Goal: Information Seeking & Learning: Learn about a topic

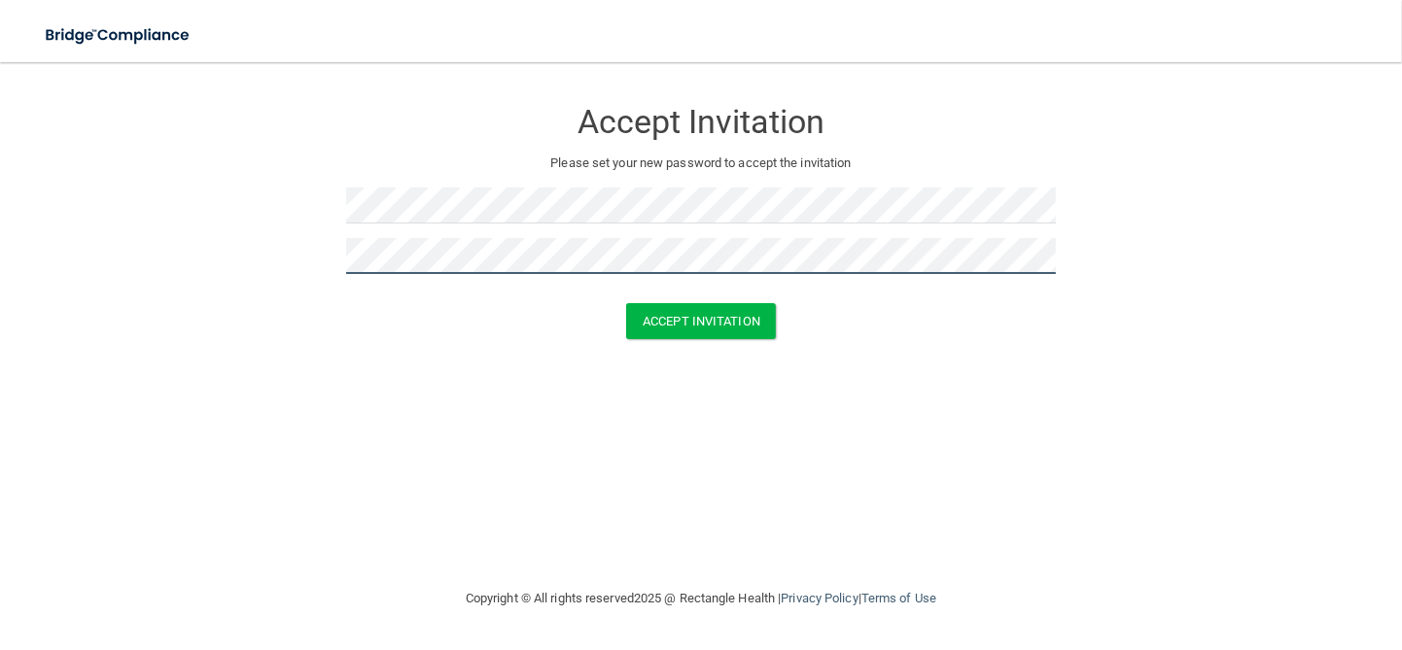
click at [626, 303] on button "Accept Invitation" at bounding box center [701, 321] width 150 height 36
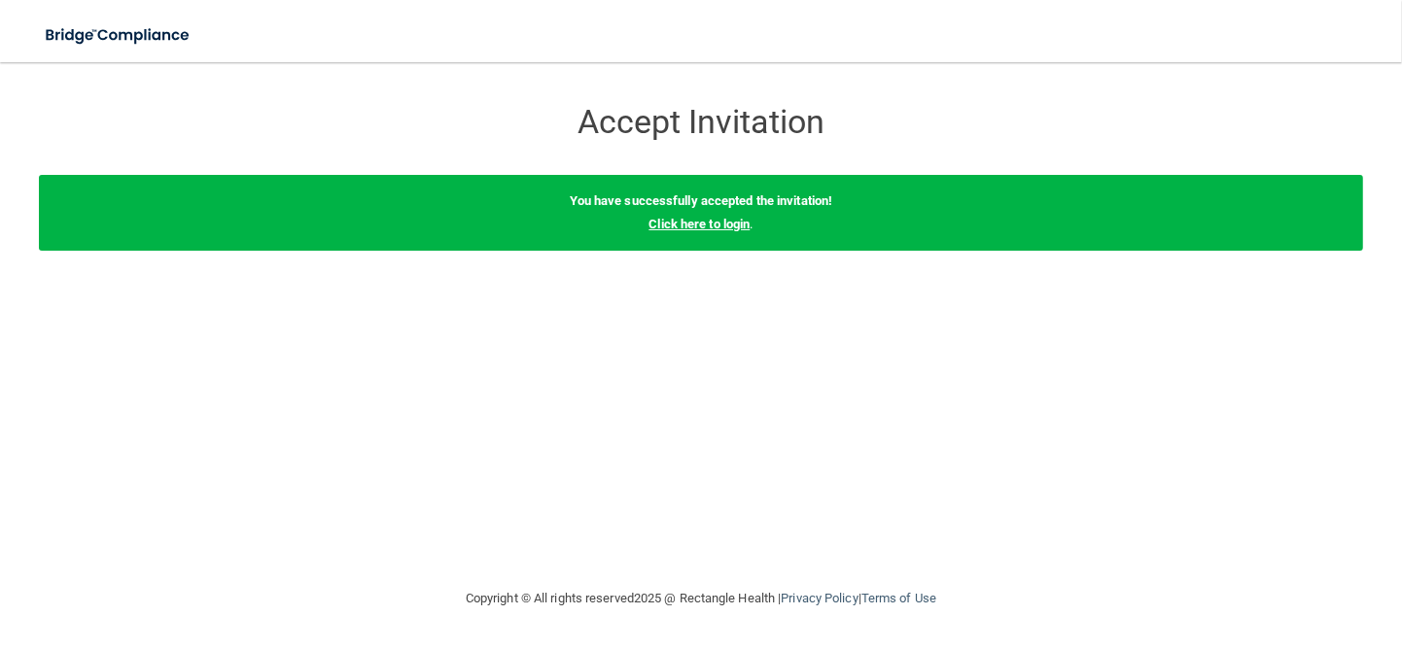
click at [693, 222] on link "Click here to login" at bounding box center [698, 224] width 101 height 15
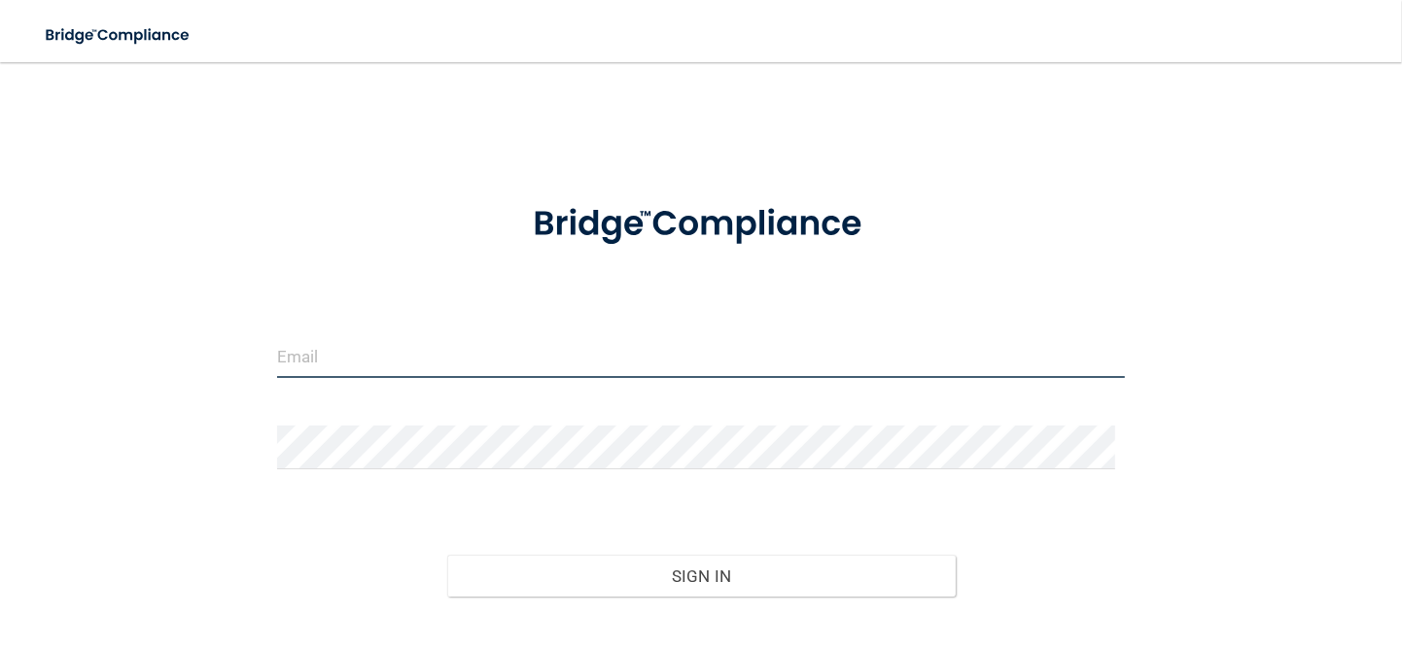
type input "[PERSON_NAME][EMAIL_ADDRESS][DOMAIN_NAME]"
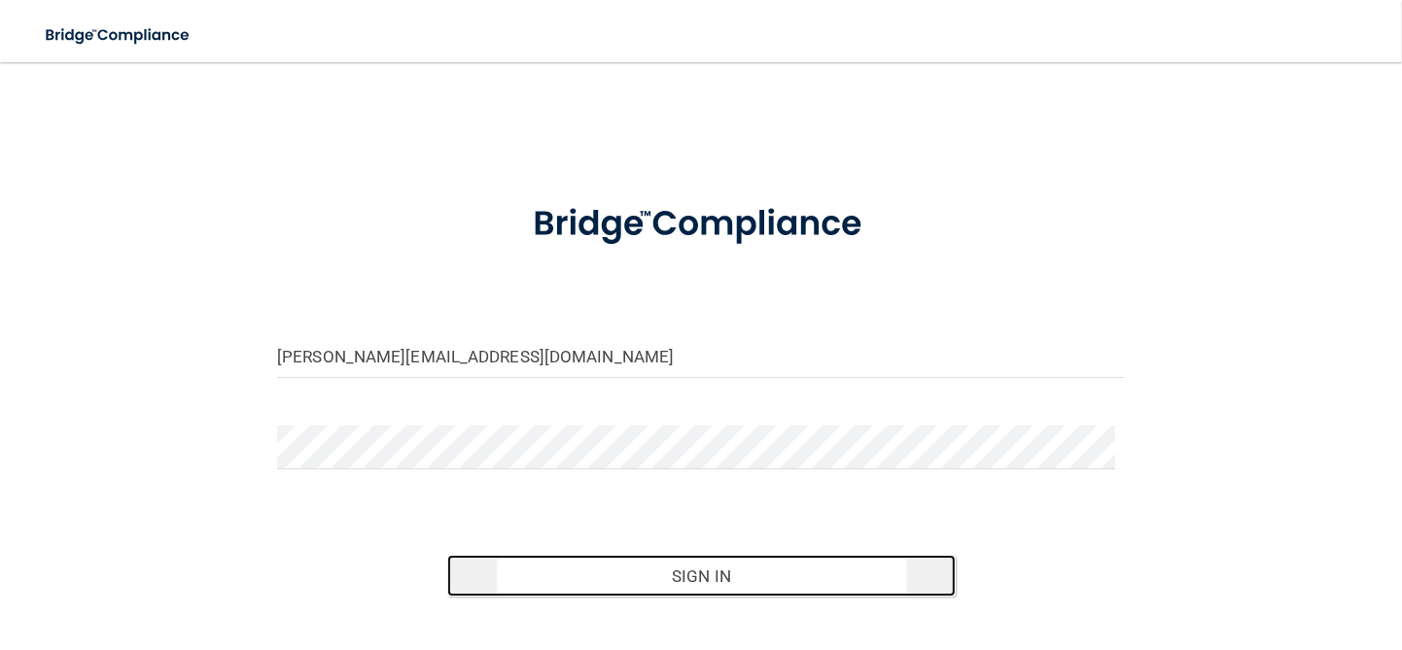
click at [819, 574] on button "Sign In" at bounding box center [701, 576] width 508 height 43
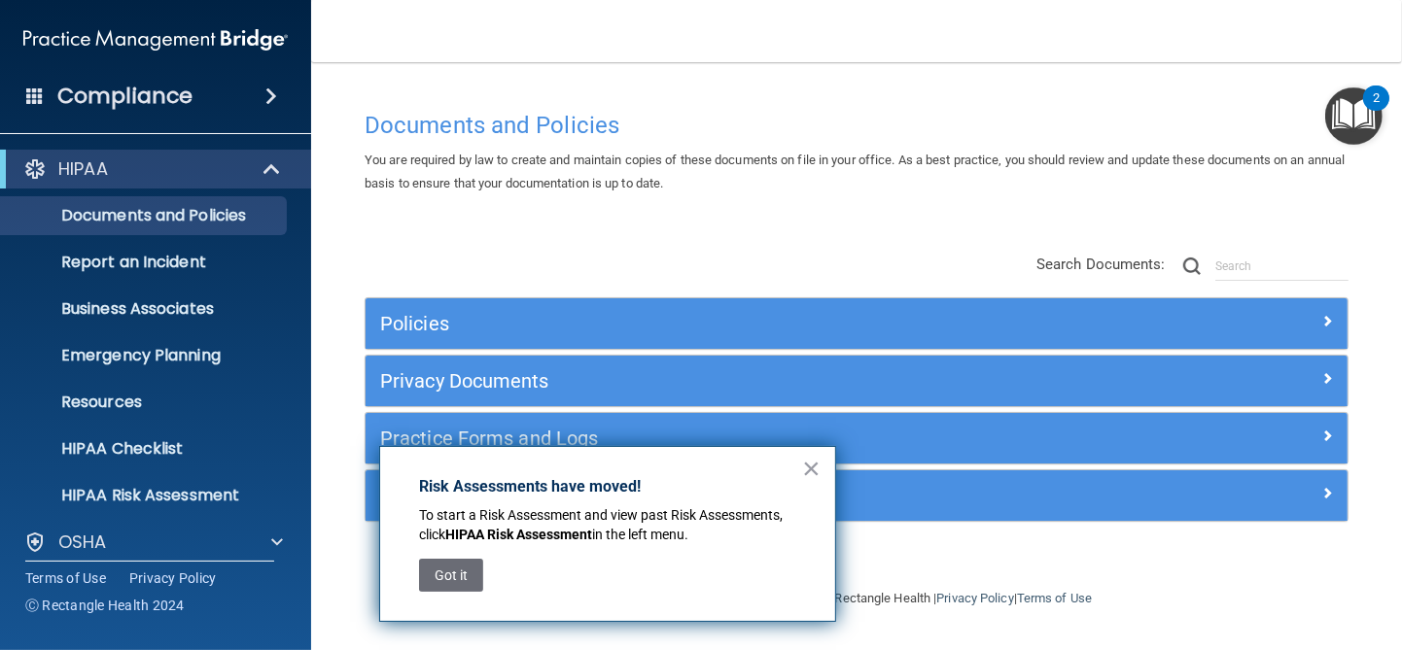
click at [428, 575] on button "Got it" at bounding box center [451, 575] width 64 height 33
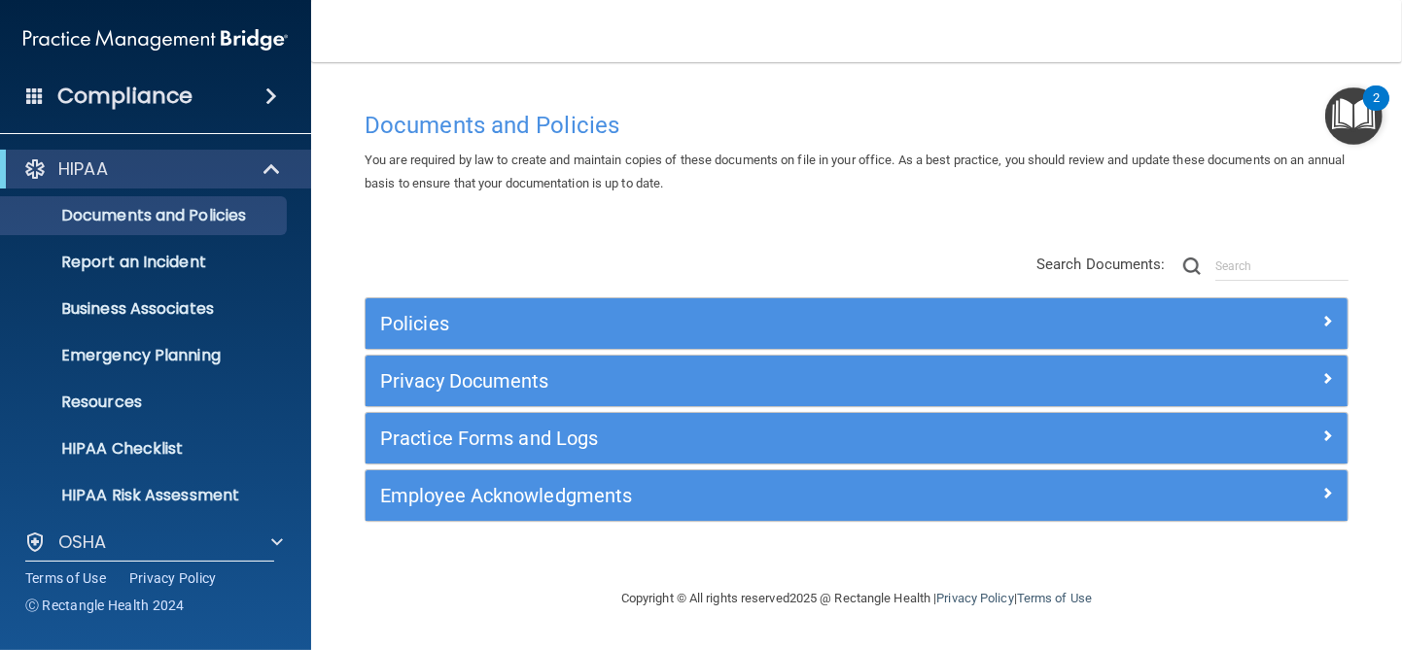
click at [277, 92] on span at bounding box center [271, 96] width 12 height 23
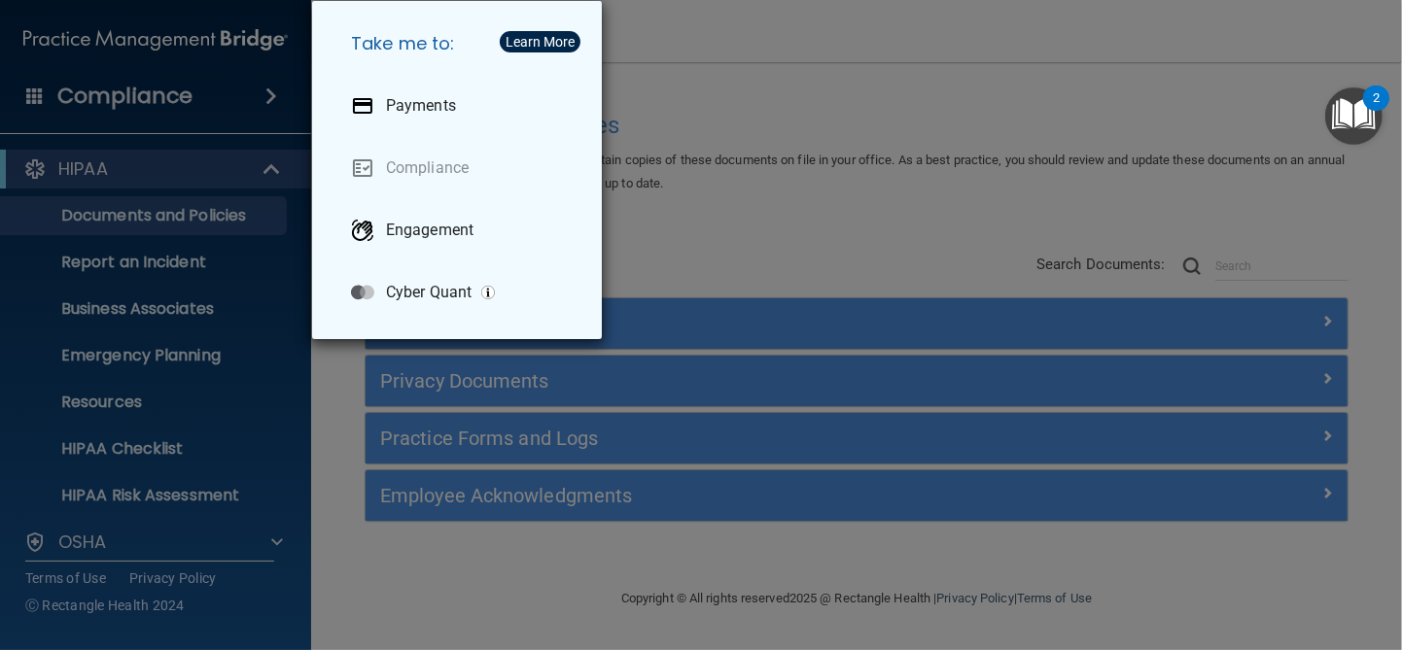
click at [279, 92] on div "Take me to: Payments Compliance Engagement Cyber Quant" at bounding box center [701, 325] width 1402 height 650
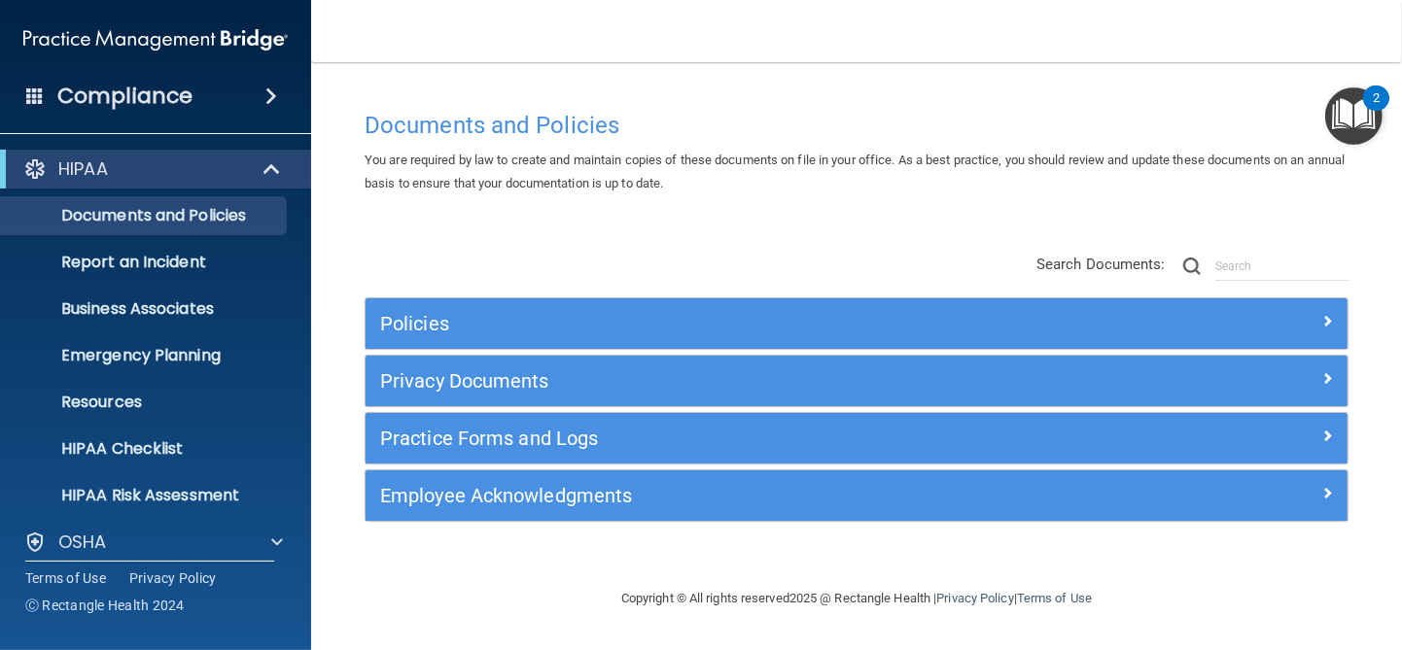
click at [1359, 110] on img "Open Resource Center, 2 new notifications" at bounding box center [1353, 115] width 57 height 57
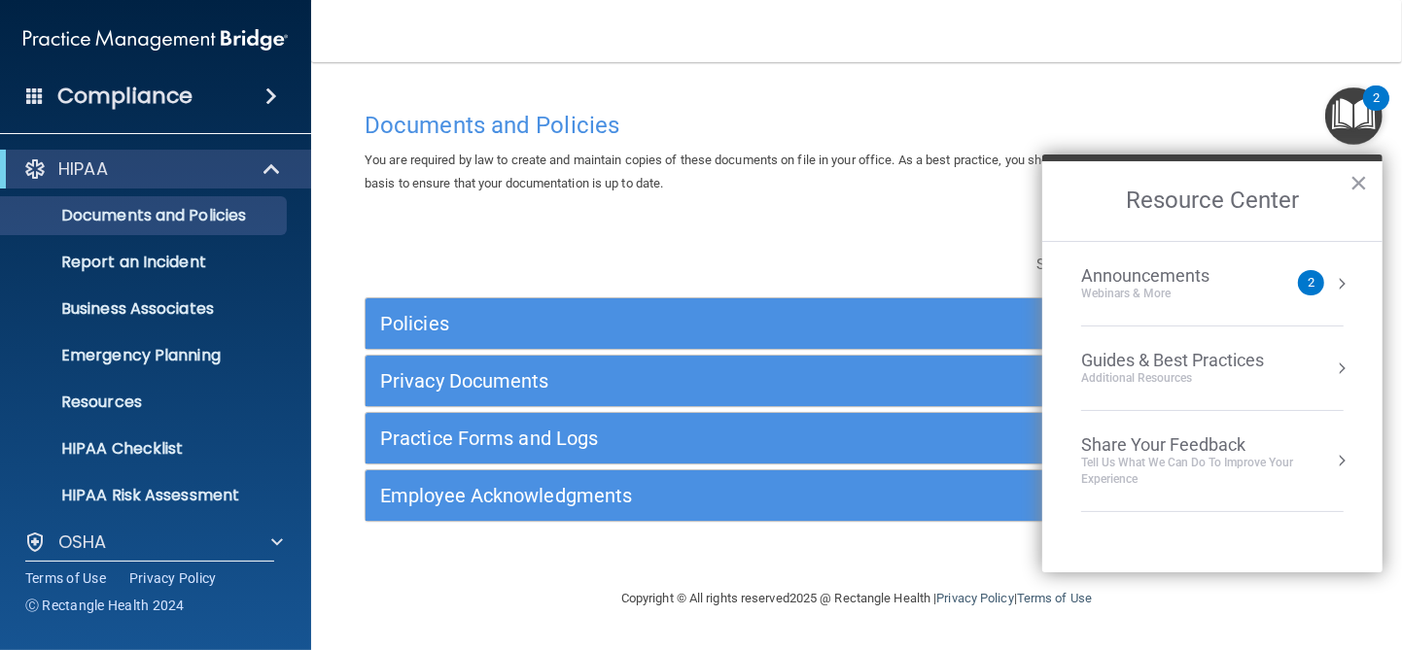
click at [1135, 102] on div "Documents and Policies" at bounding box center [856, 125] width 1013 height 48
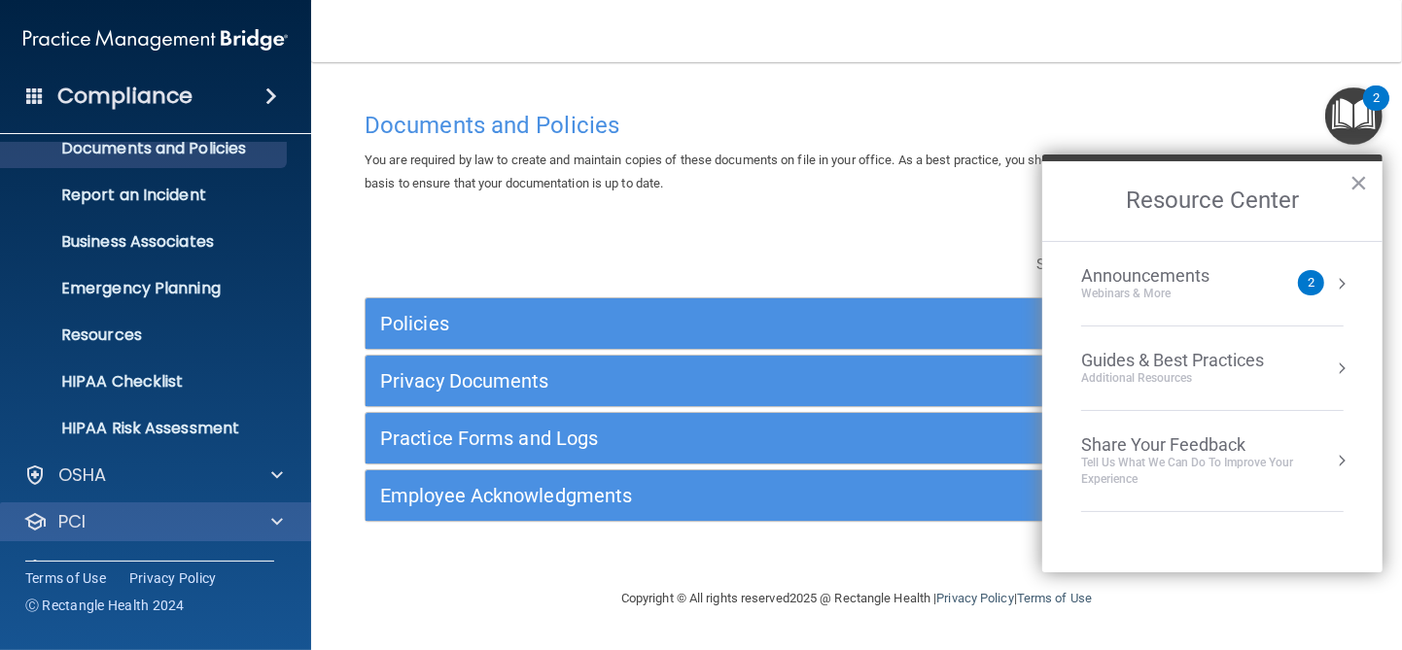
scroll to position [156, 0]
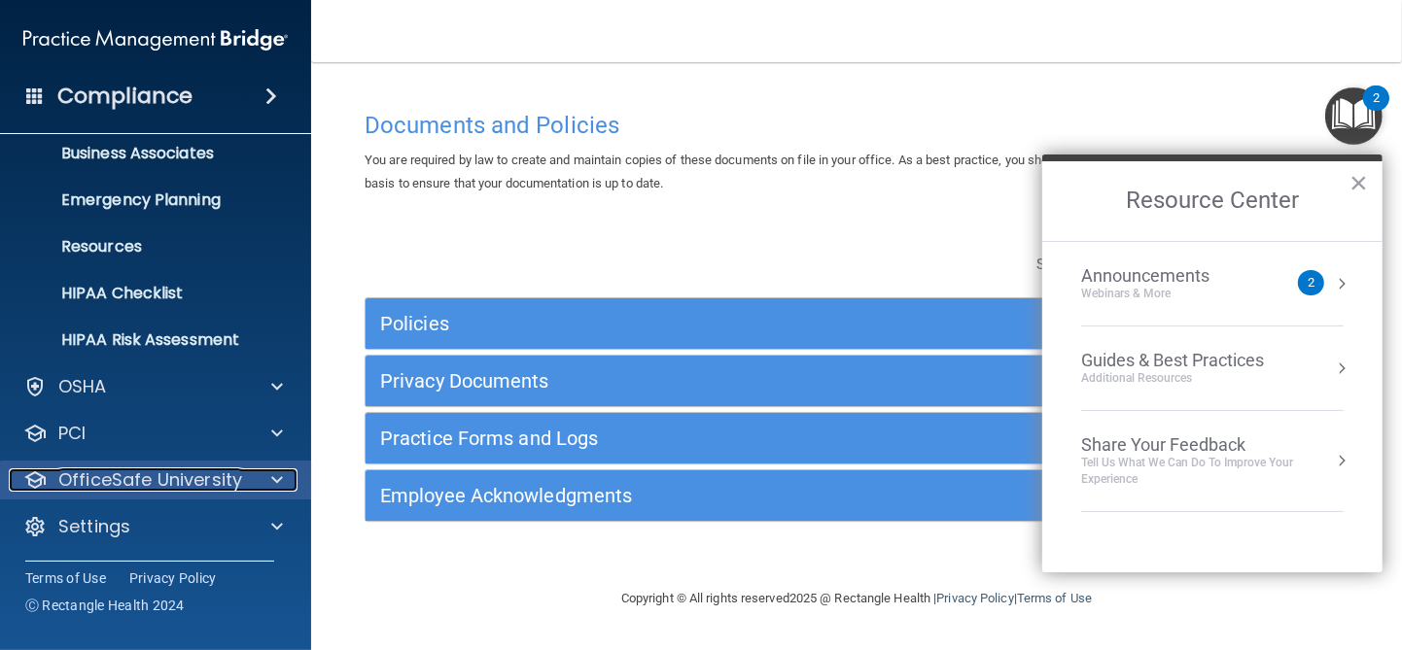
click at [271, 481] on span at bounding box center [277, 480] width 12 height 23
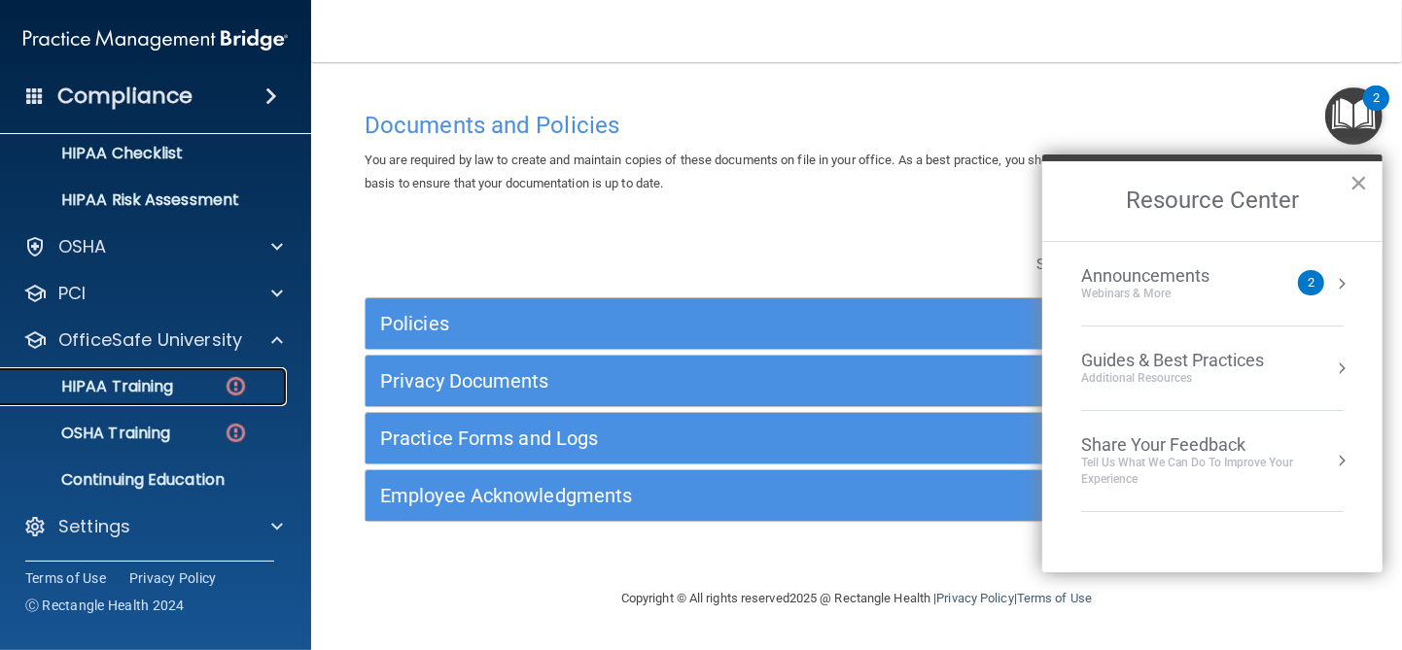
click at [152, 392] on p "HIPAA Training" at bounding box center [93, 386] width 160 height 19
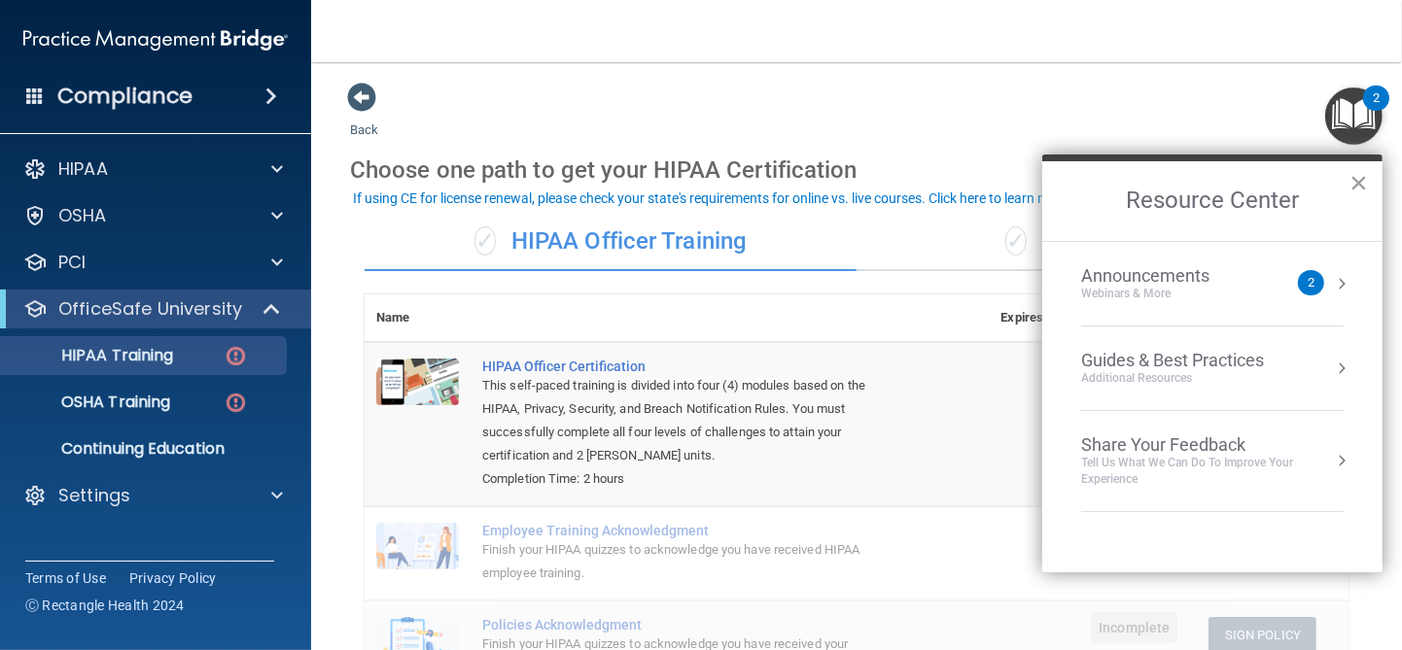
click at [1356, 176] on button "×" at bounding box center [1358, 182] width 18 height 31
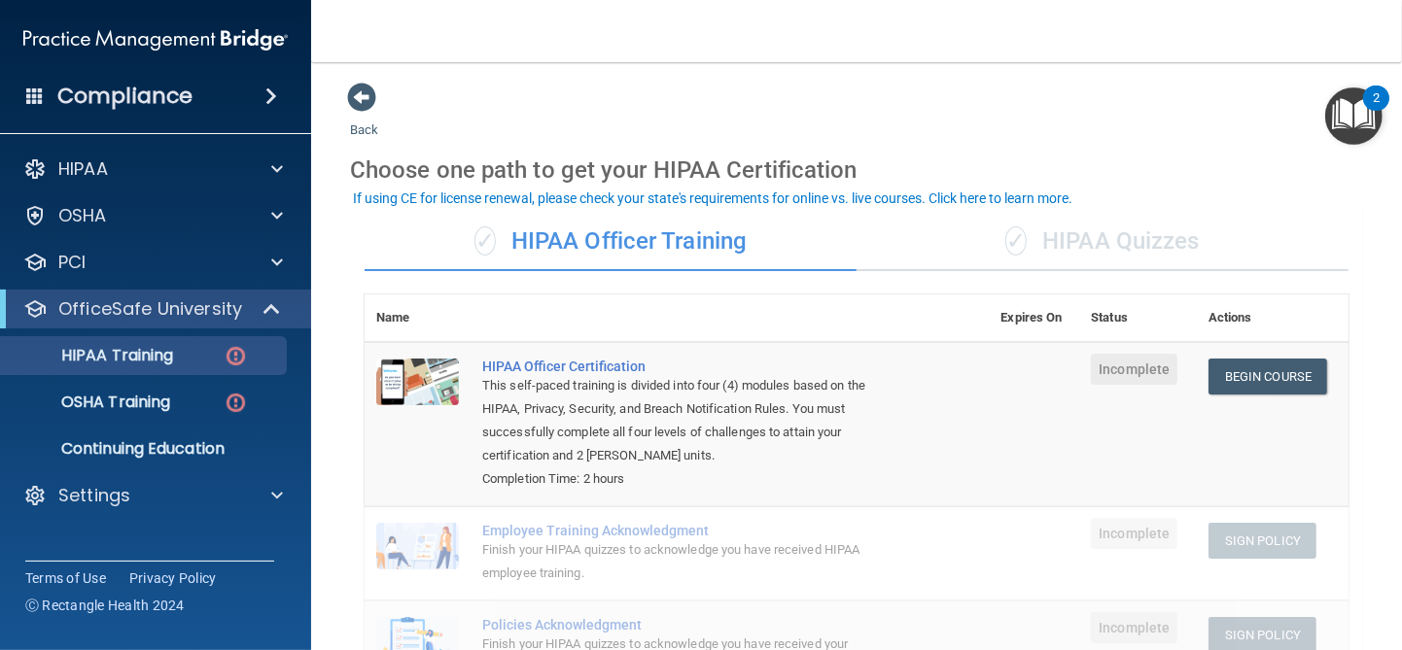
click at [1018, 233] on div "✓ HIPAA Quizzes" at bounding box center [1102, 242] width 492 height 58
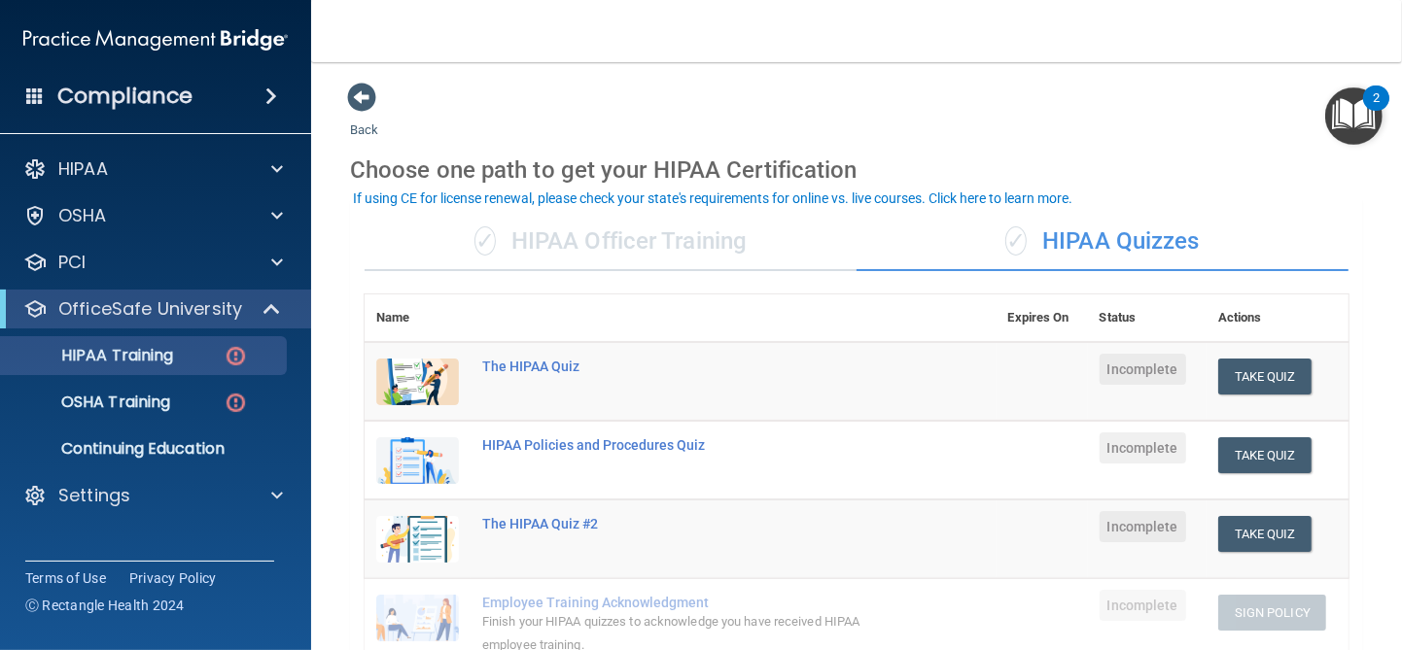
click at [585, 246] on div "✓ HIPAA Officer Training" at bounding box center [611, 242] width 492 height 58
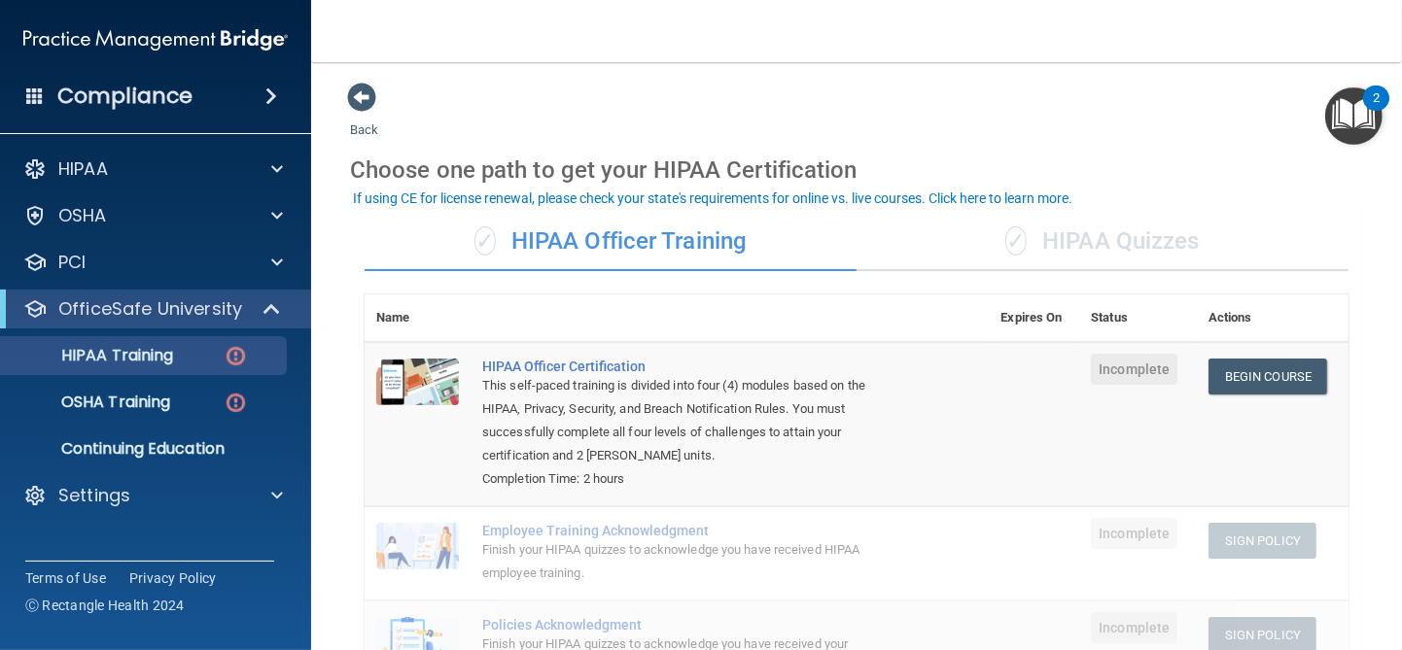
click at [1052, 234] on div "✓ HIPAA Quizzes" at bounding box center [1102, 242] width 492 height 58
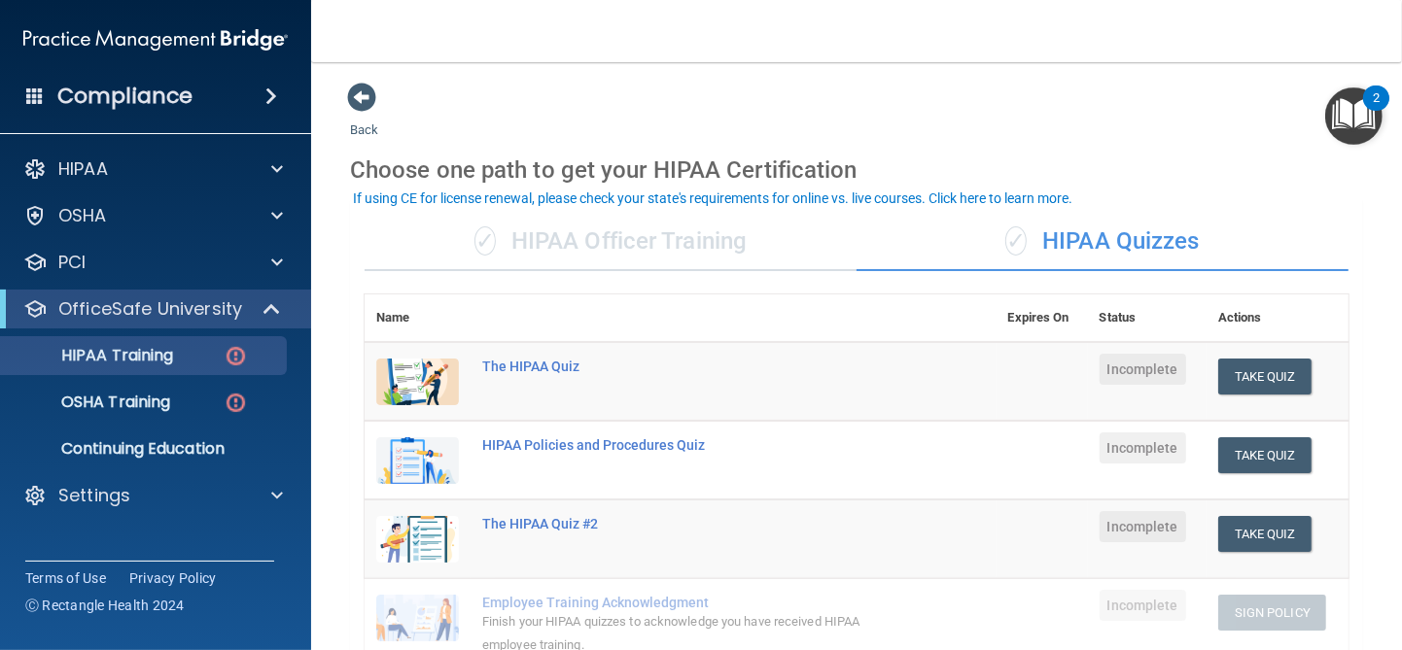
click at [693, 242] on div "✓ HIPAA Officer Training" at bounding box center [611, 242] width 492 height 58
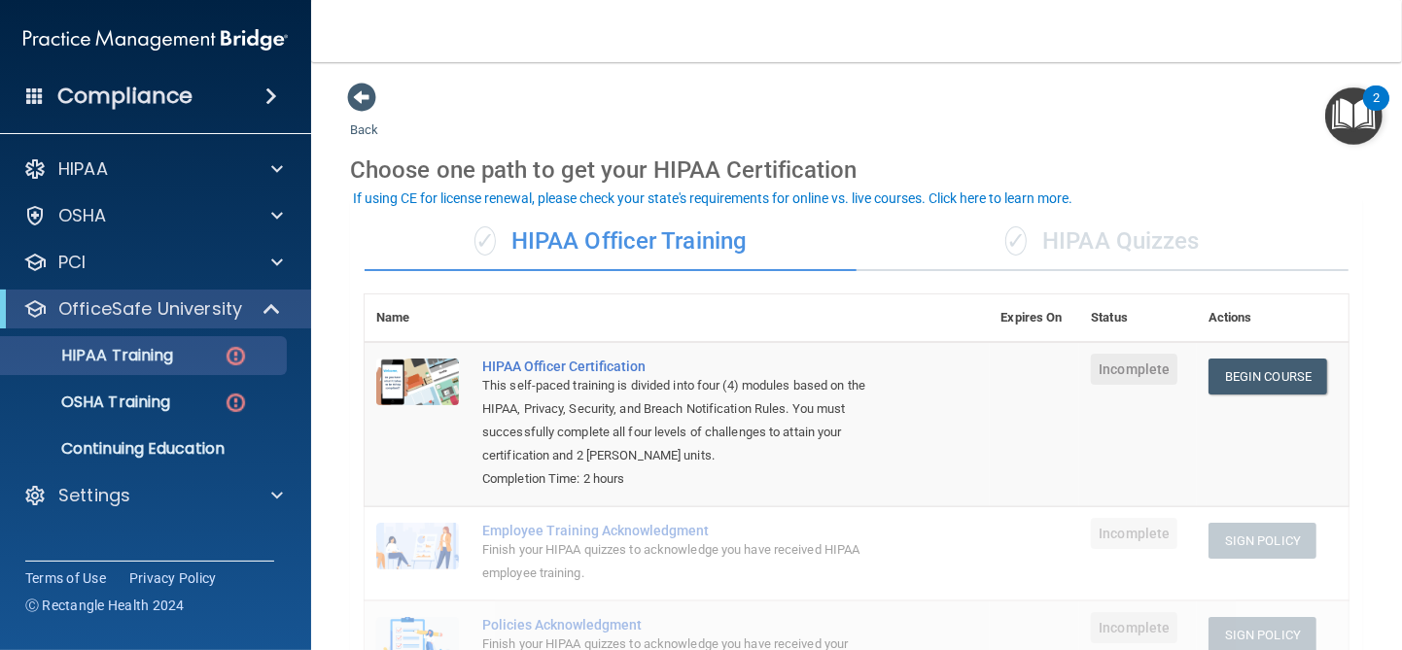
scroll to position [194, 0]
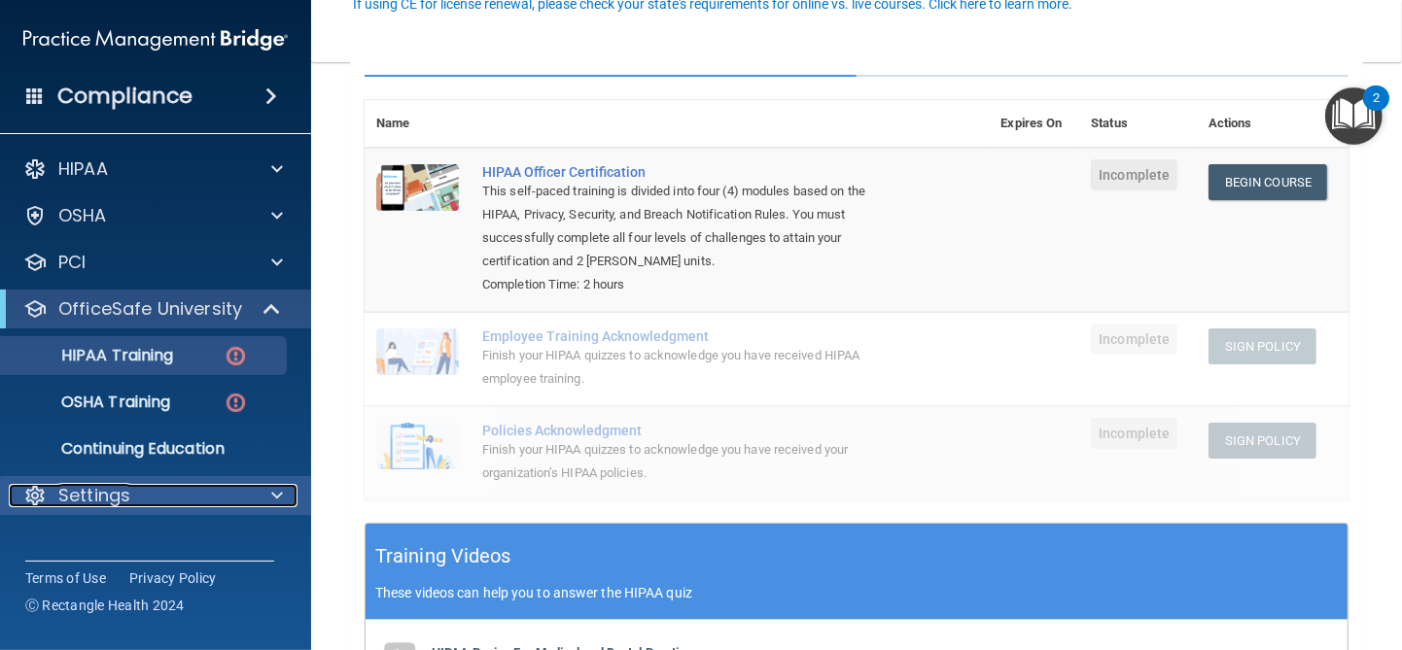
click at [264, 497] on div at bounding box center [274, 495] width 49 height 23
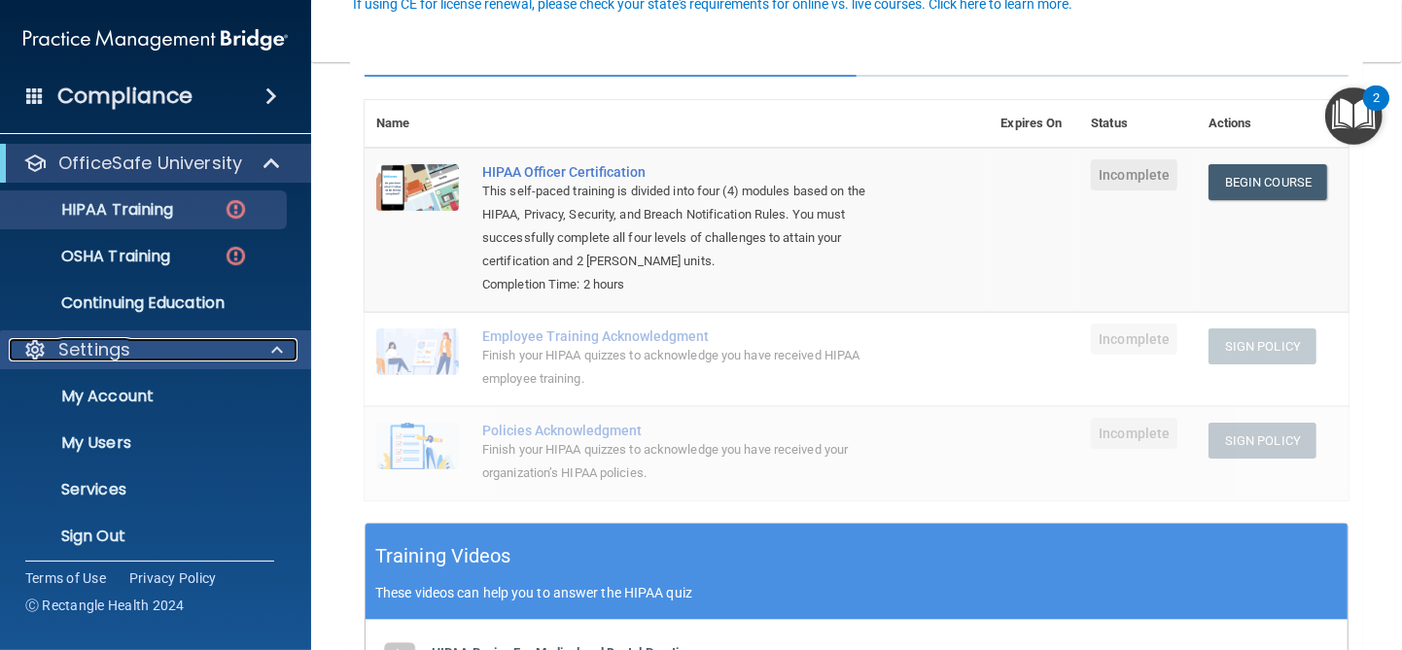
scroll to position [156, 0]
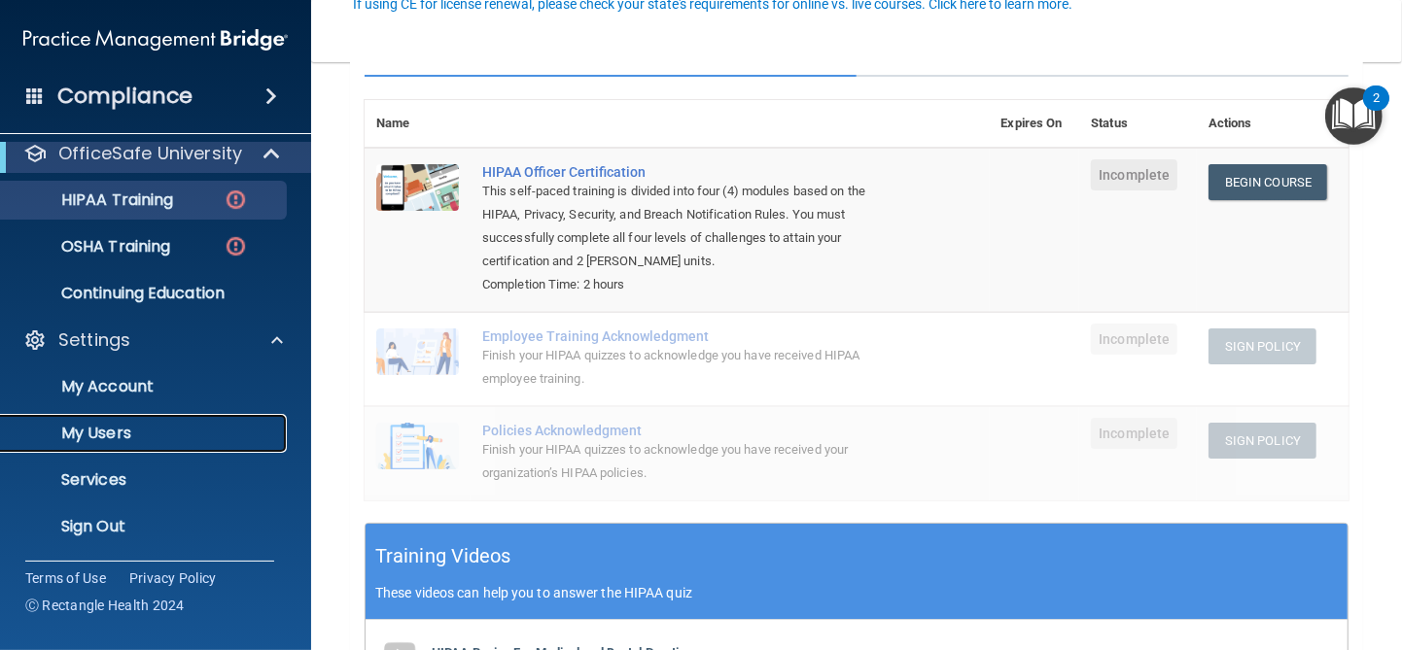
click at [170, 439] on p "My Users" at bounding box center [145, 433] width 265 height 19
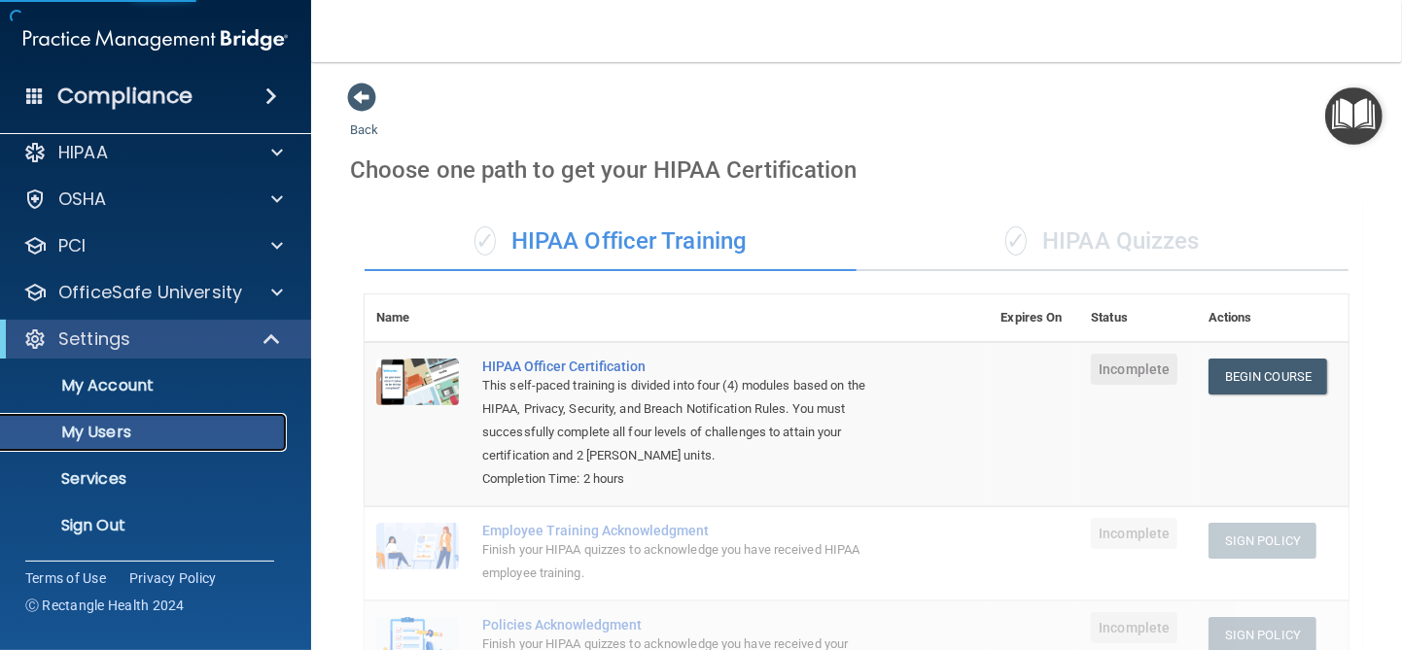
select select "20"
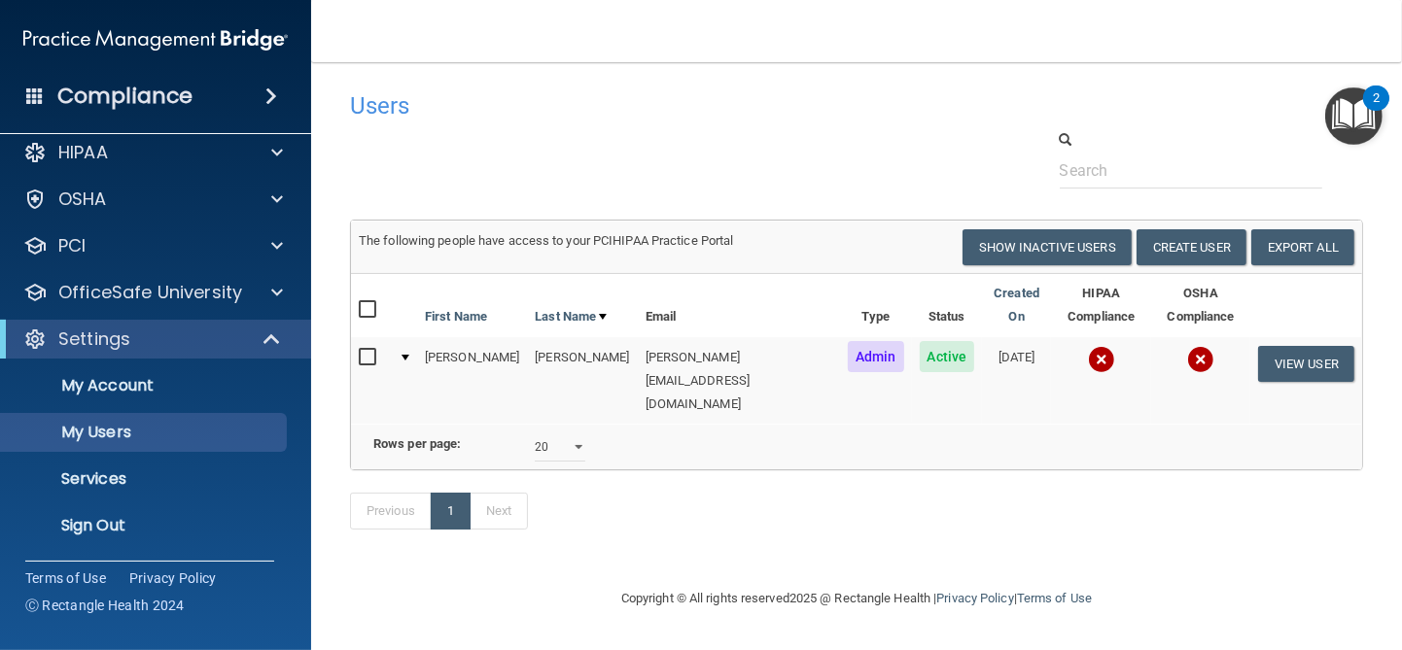
click at [209, 43] on img at bounding box center [155, 39] width 264 height 39
click at [128, 90] on h4 "Compliance" at bounding box center [124, 96] width 135 height 27
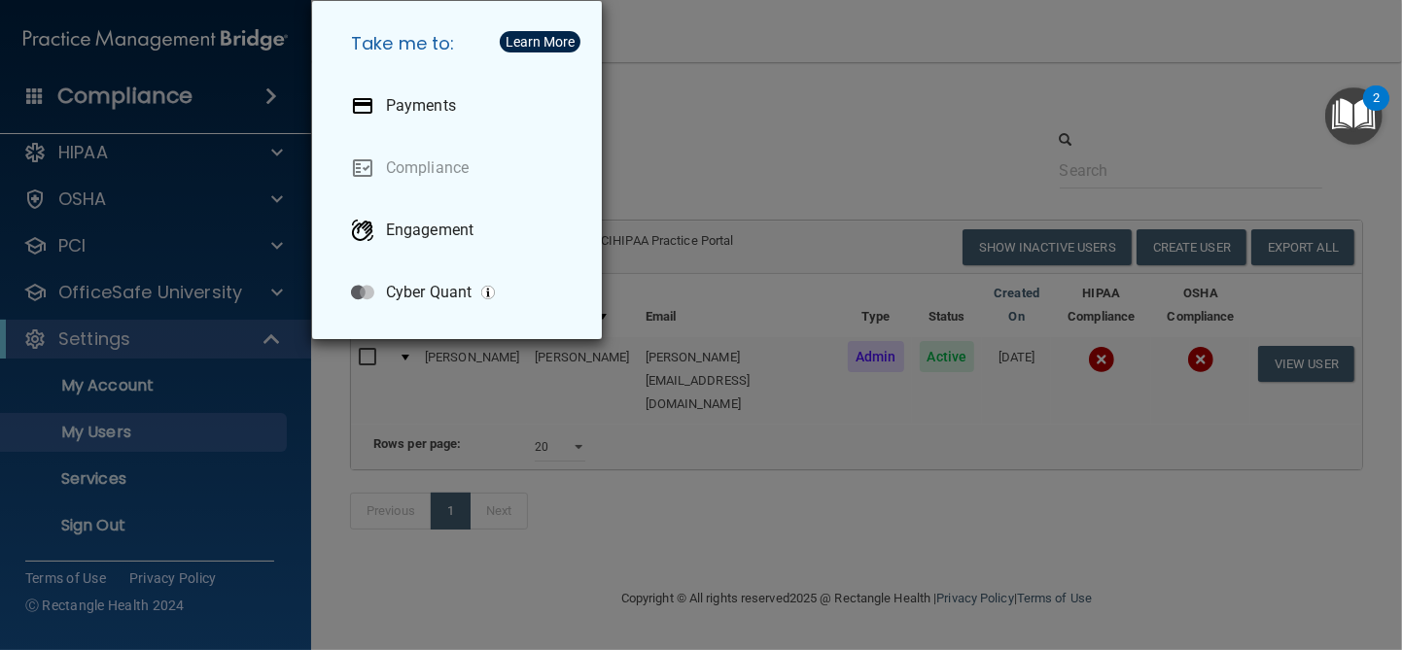
click at [127, 89] on div "Take me to: Payments Compliance Engagement Cyber Quant" at bounding box center [701, 325] width 1402 height 650
